Goal: Task Accomplishment & Management: Manage account settings

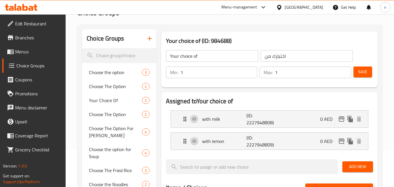
scroll to position [37, 0]
click at [249, 8] on div "Menu-management" at bounding box center [239, 7] width 36 height 7
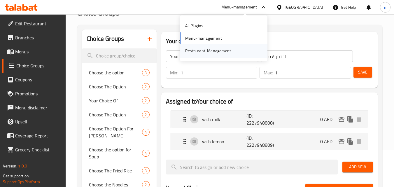
click at [214, 52] on div "Restaurant-Management" at bounding box center [208, 51] width 46 height 6
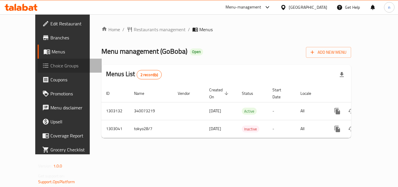
click at [50, 65] on span "Choice Groups" at bounding box center [73, 65] width 47 height 7
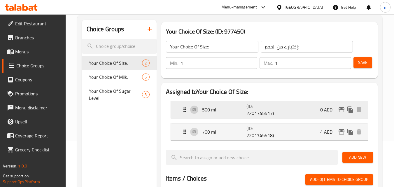
scroll to position [58, 0]
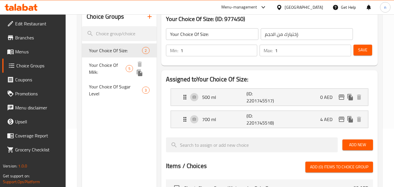
click at [119, 61] on span "Your Choice Of Milk:" at bounding box center [107, 68] width 37 height 14
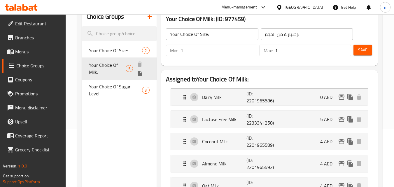
type input "Your Choice Of Milk:"
type input "اختيارك من الحليب:"
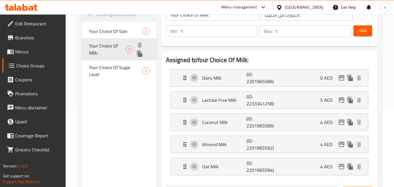
scroll to position [87, 0]
